Goal: Find specific page/section: Locate a particular part of the current website

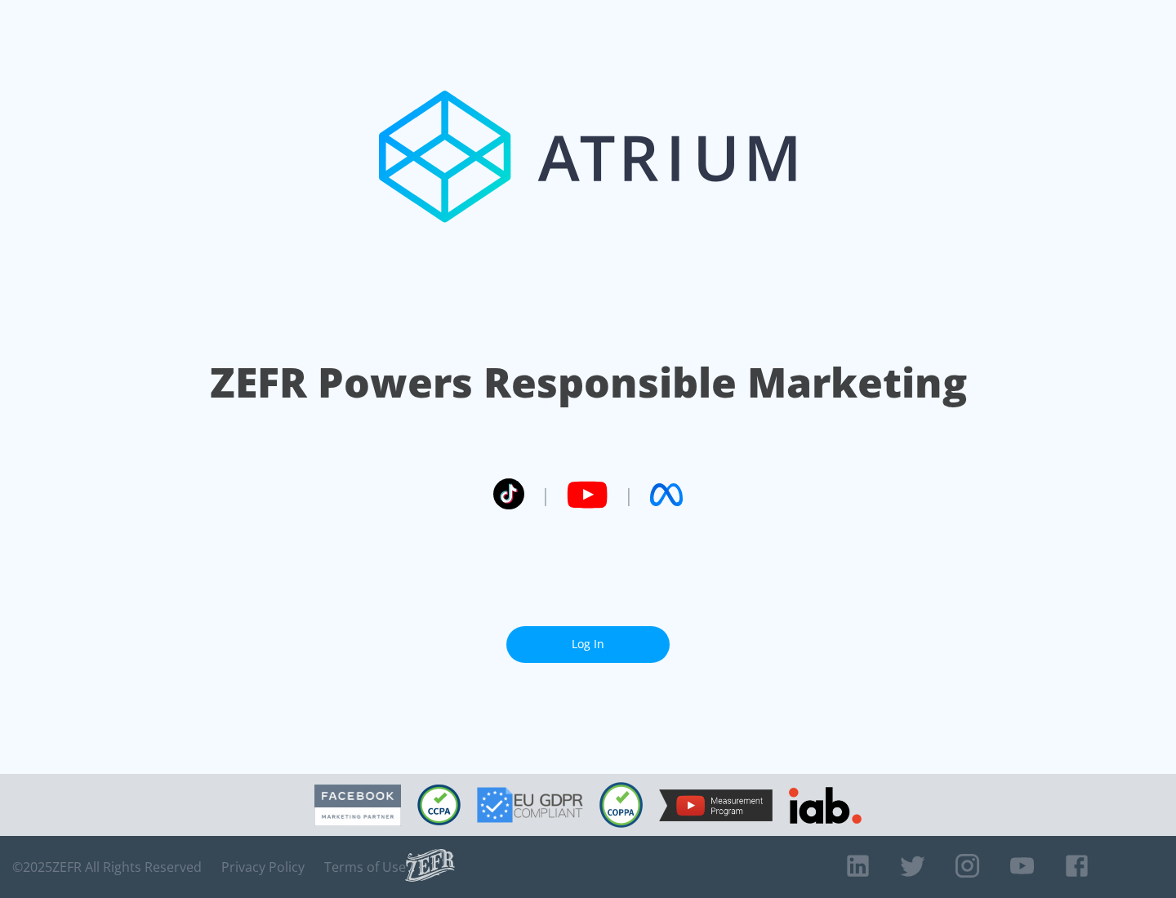
click at [588, 638] on link "Log In" at bounding box center [587, 644] width 163 height 37
